Goal: Navigation & Orientation: Find specific page/section

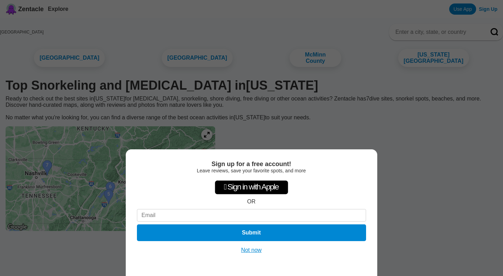
click at [247, 252] on button "Not now" at bounding box center [251, 250] width 25 height 7
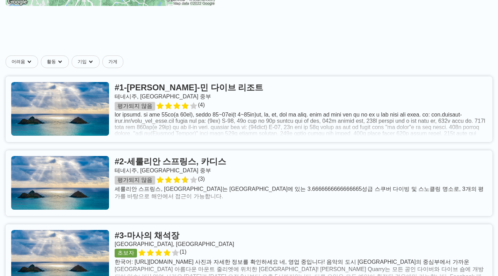
scroll to position [222, 0]
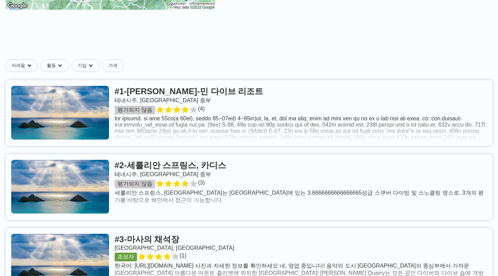
click at [213, 126] on link at bounding box center [249, 113] width 487 height 66
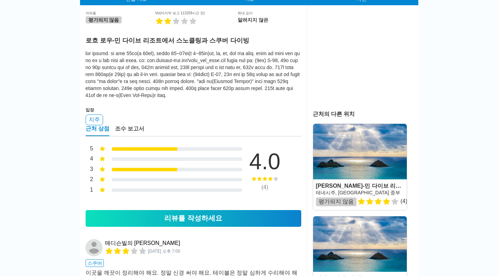
scroll to position [285, 0]
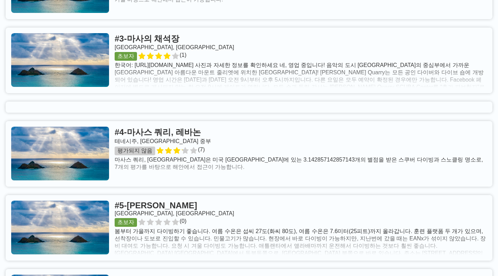
scroll to position [423, 0]
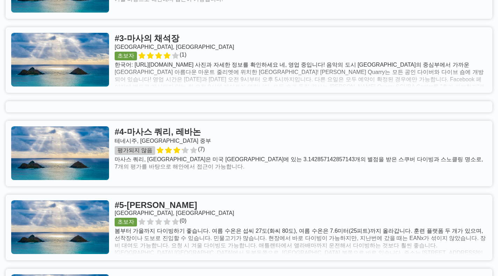
click at [160, 215] on link at bounding box center [249, 228] width 487 height 66
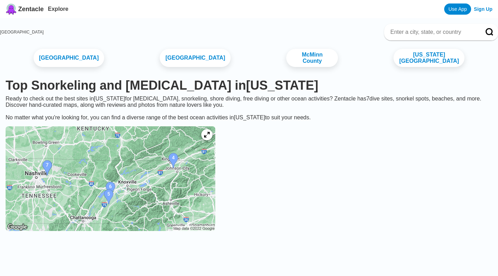
scroll to position [420, 0]
